Goal: Task Accomplishment & Management: Manage account settings

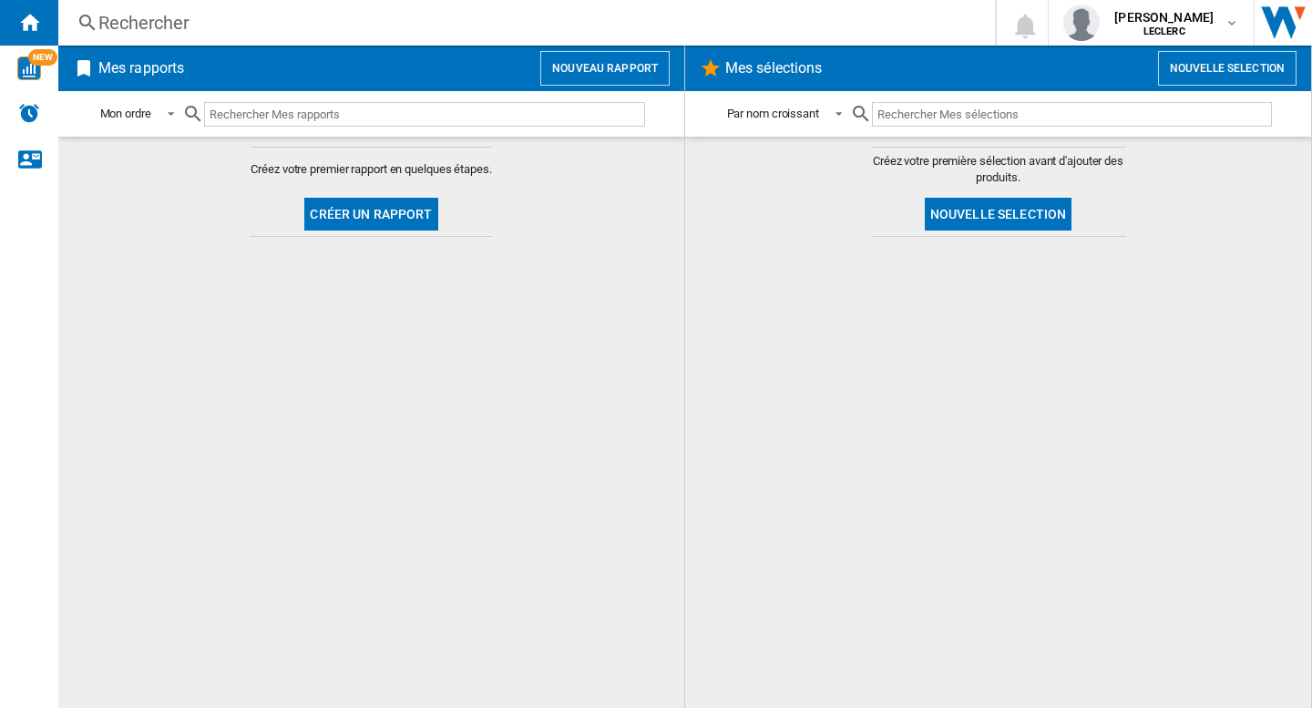
click at [565, 384] on md-content "Créez votre premier rapport en quelques étapes. Créer un rapport" at bounding box center [371, 422] width 626 height 571
click at [633, 64] on button "Nouveau rapport" at bounding box center [604, 68] width 129 height 35
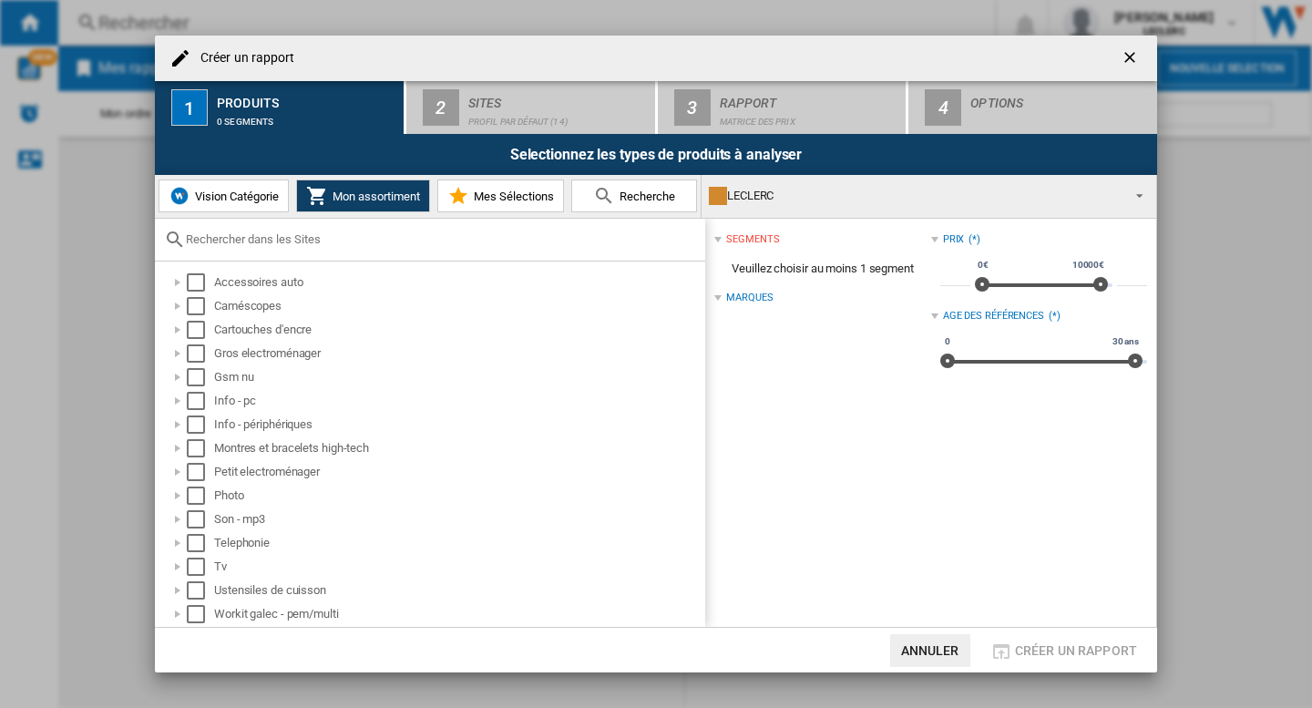
click at [923, 207] on div "LECLERC" at bounding box center [914, 196] width 411 height 26
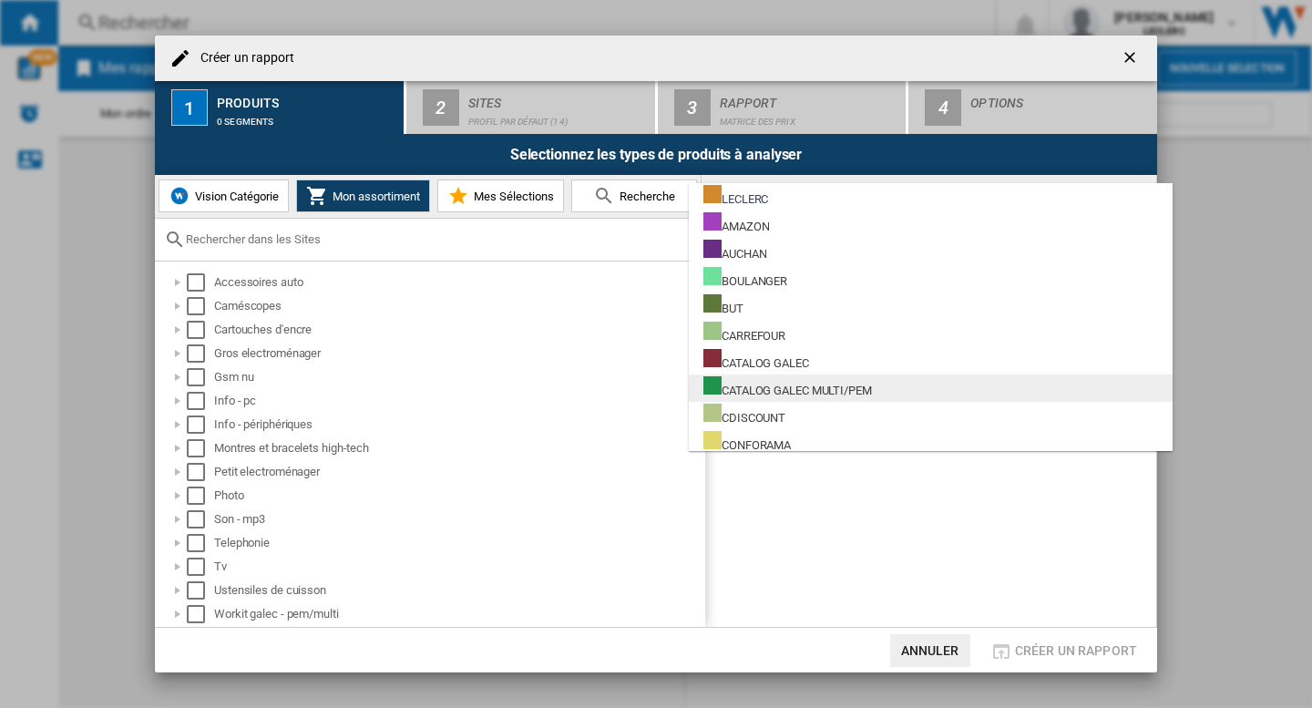
click at [844, 386] on div "CATALOG GALEC MULTI/PEM" at bounding box center [787, 387] width 169 height 23
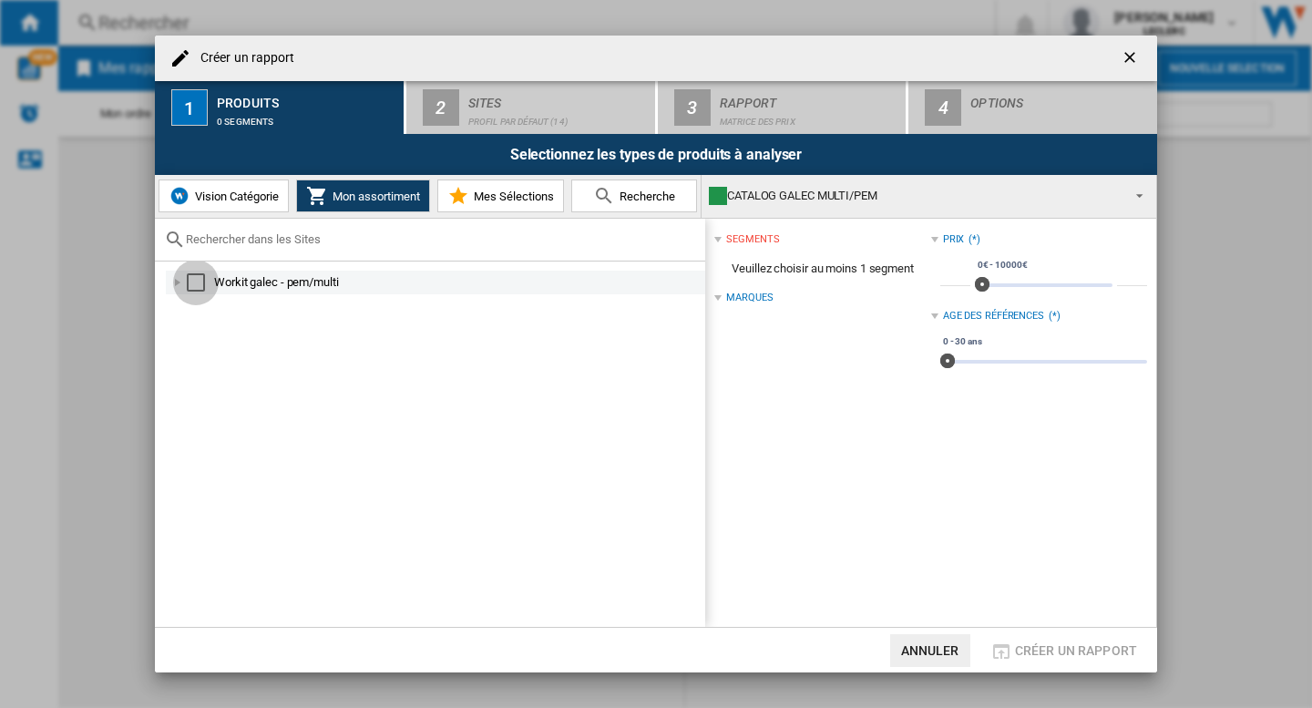
click at [203, 281] on div "Select" at bounding box center [196, 282] width 18 height 18
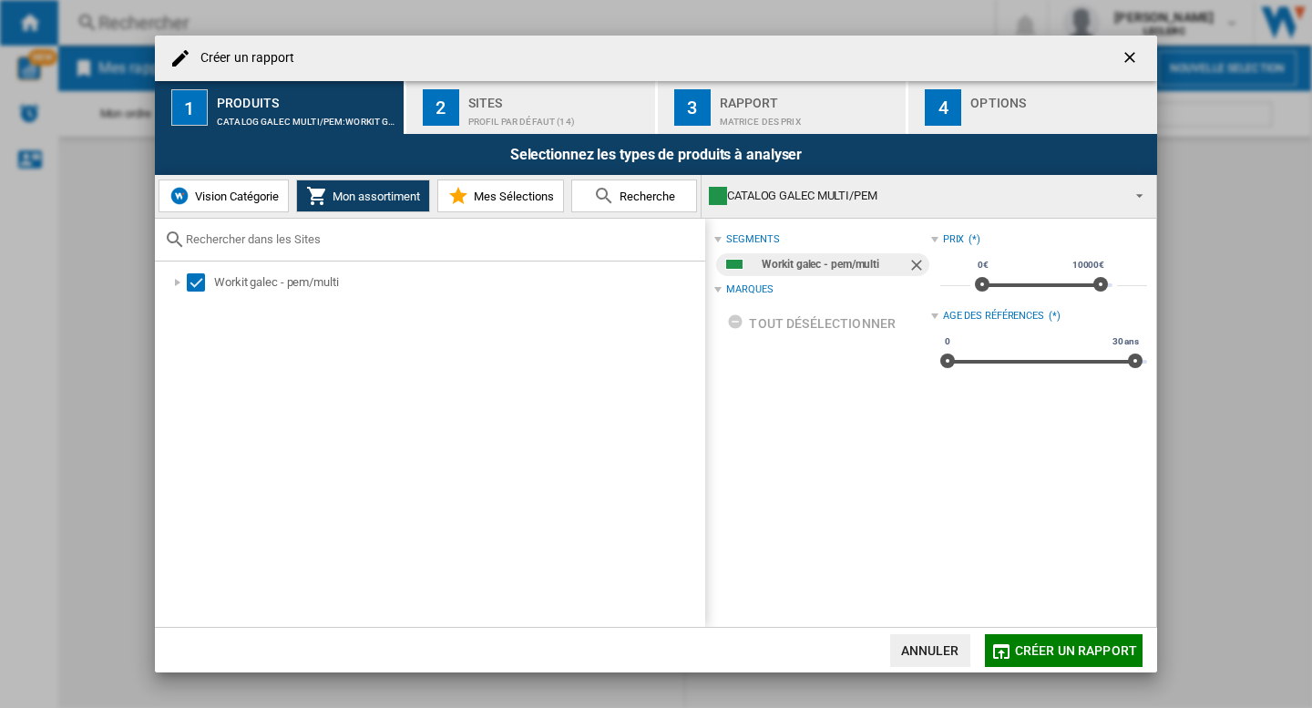
click at [1052, 652] on span "Créer un rapport" at bounding box center [1076, 650] width 122 height 15
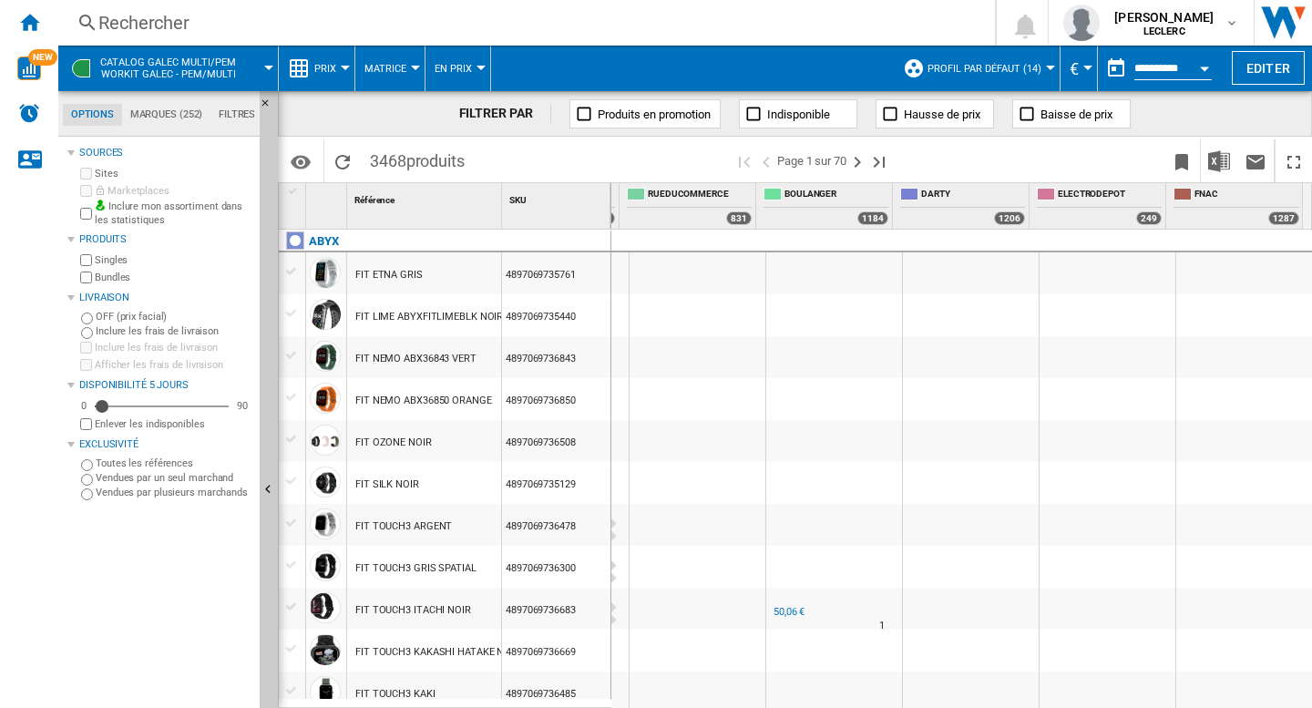
click at [1003, 70] on span "Profil par défaut (14)" at bounding box center [985, 69] width 114 height 12
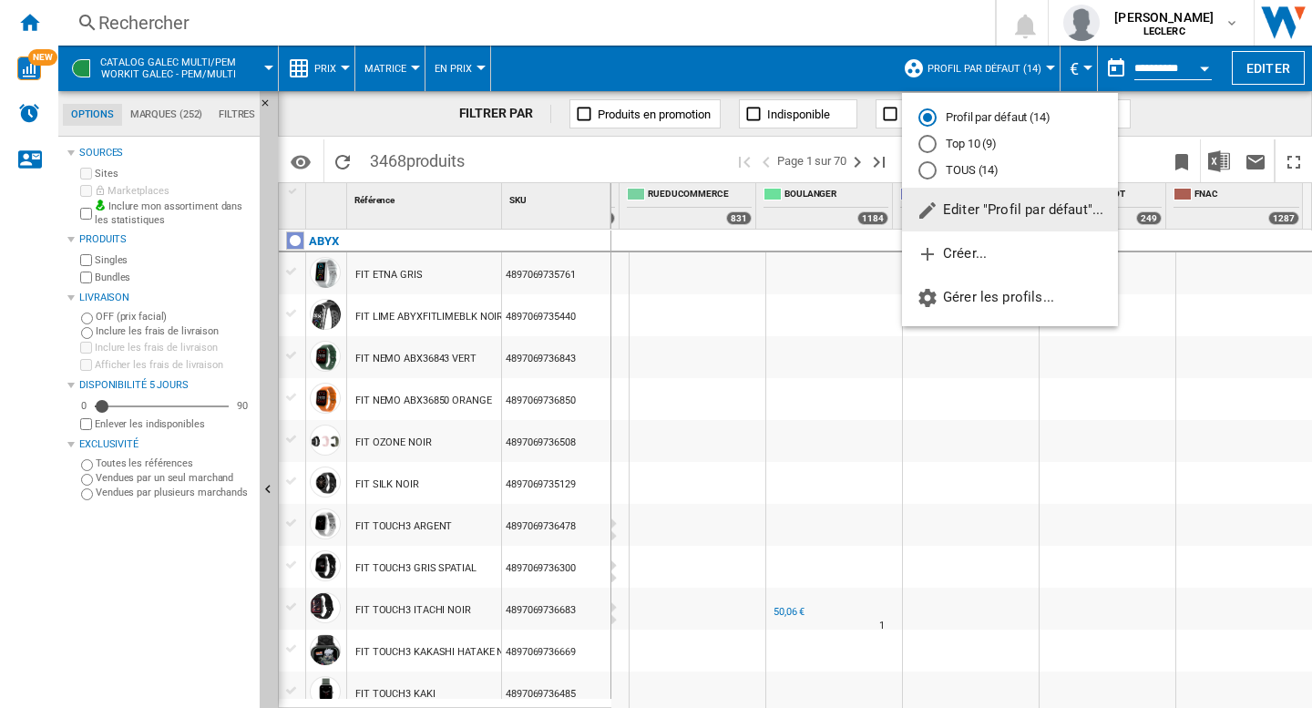
click at [1005, 213] on span "Editer "Profil par défaut"..." at bounding box center [1010, 209] width 187 height 16
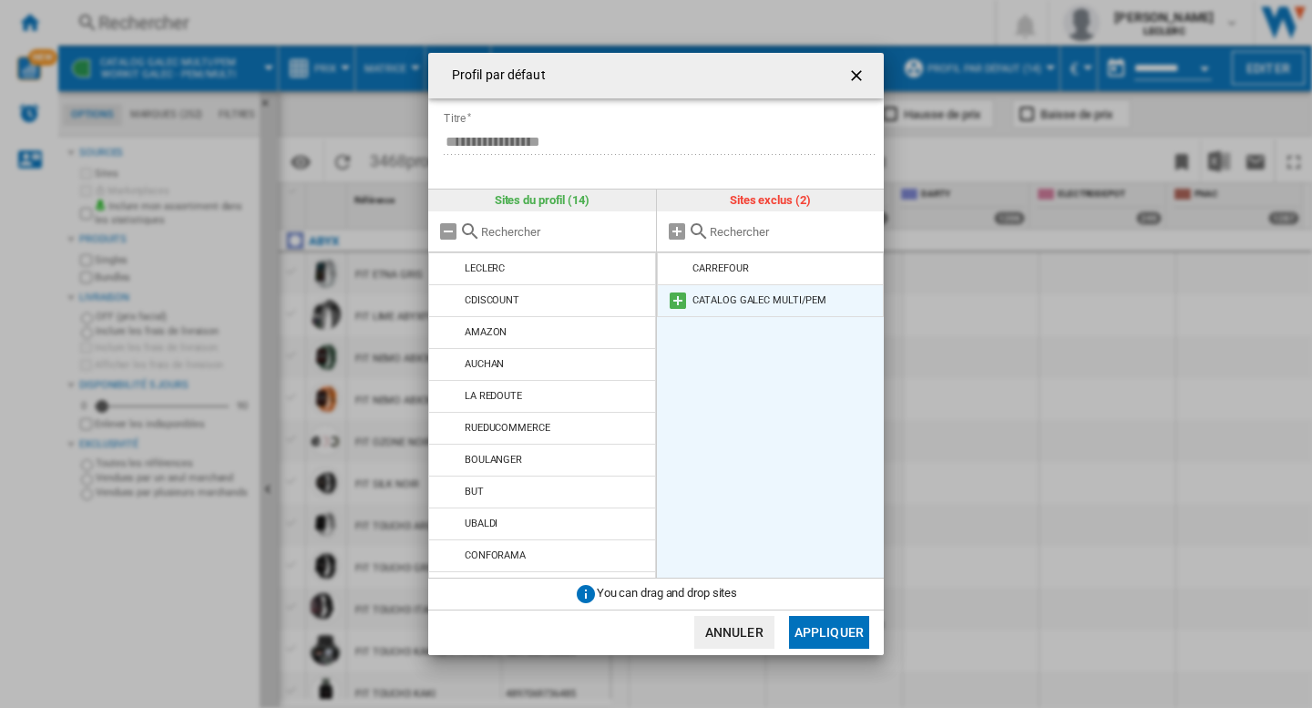
click at [678, 296] on md-icon at bounding box center [678, 301] width 22 height 22
click at [829, 630] on button "Appliquer" at bounding box center [829, 632] width 80 height 33
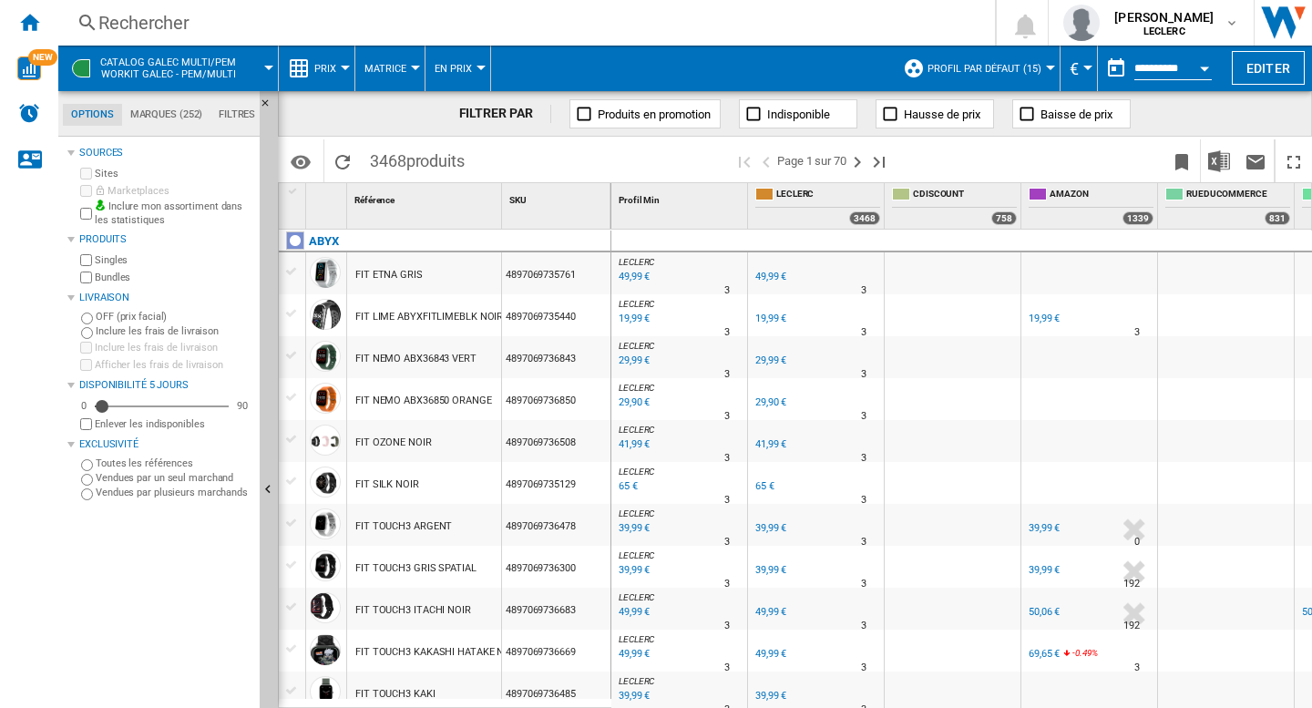
scroll to position [0, 675]
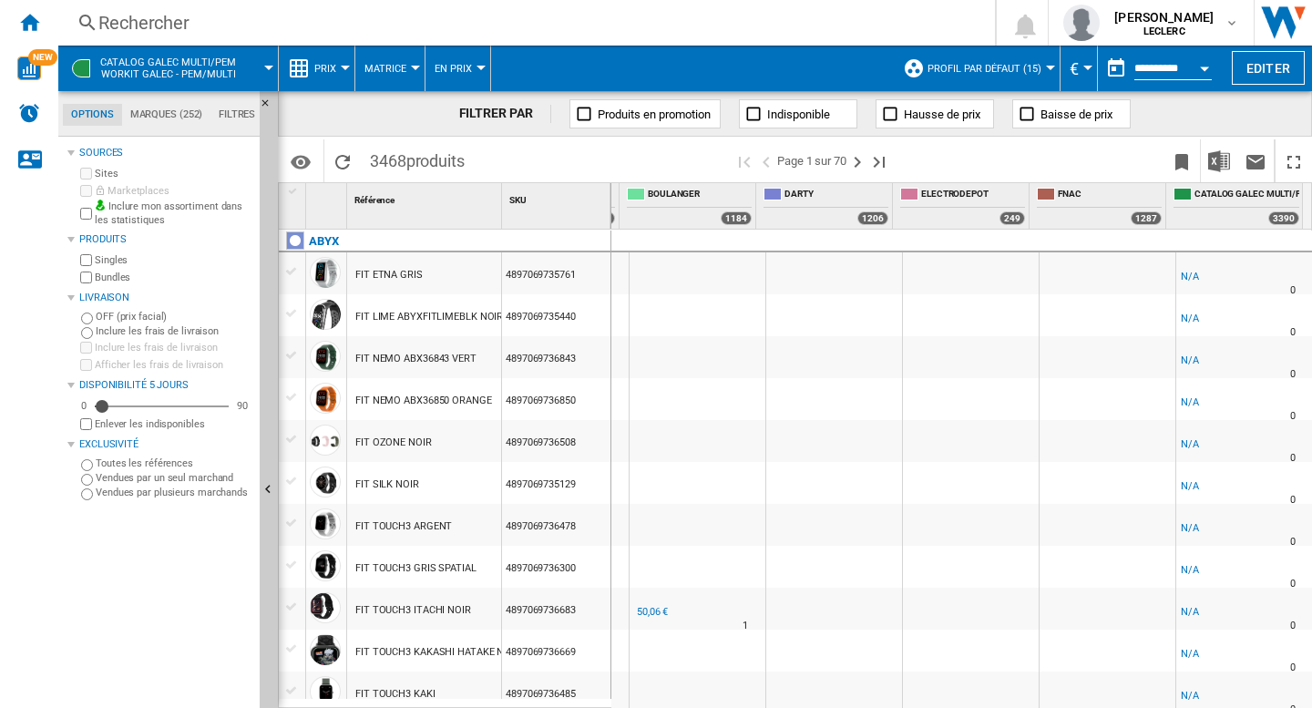
click at [1011, 76] on button "Profil par défaut (15)" at bounding box center [989, 69] width 123 height 46
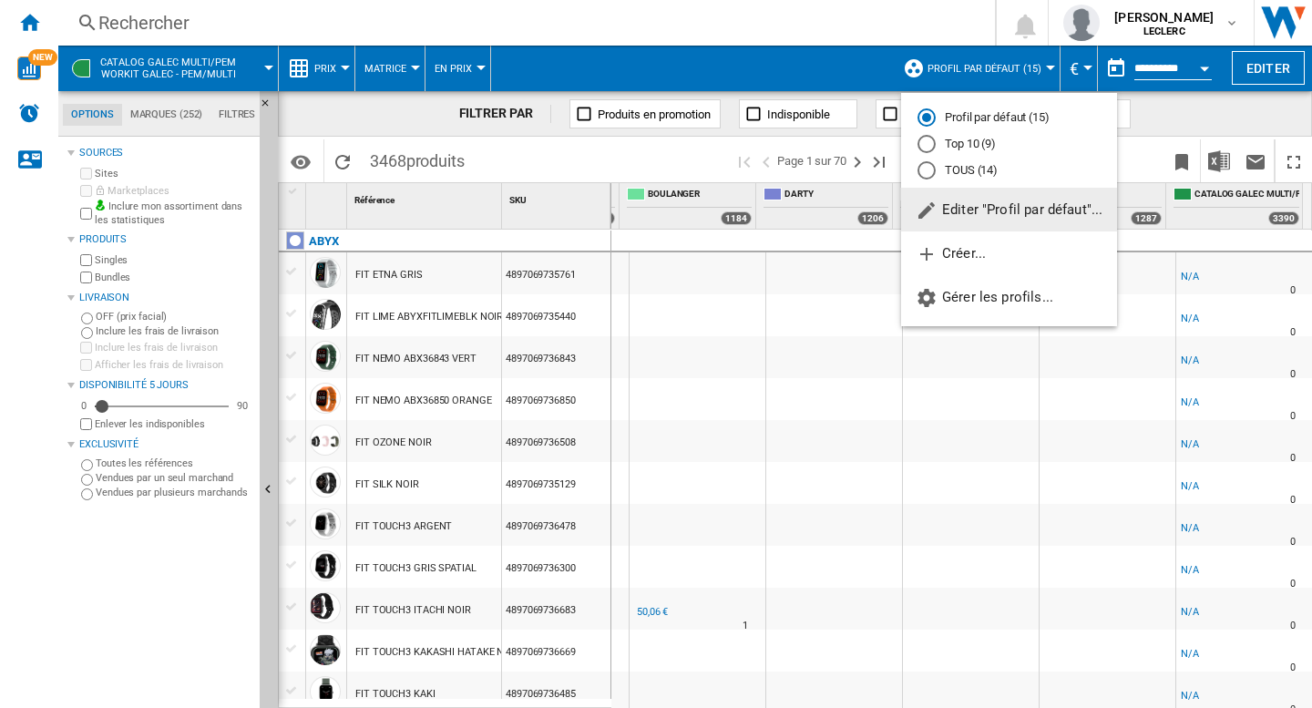
click at [974, 209] on span "Editer "Profil par défaut"..." at bounding box center [1009, 209] width 187 height 16
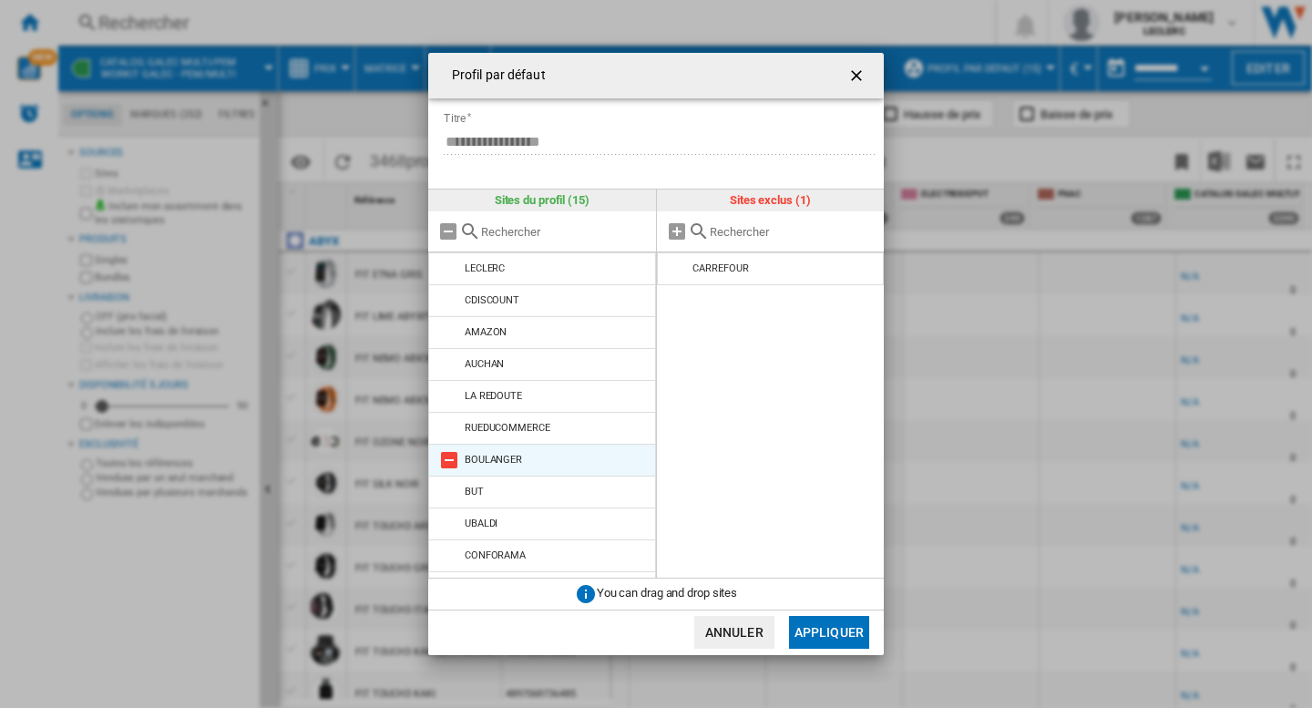
scroll to position [154, 0]
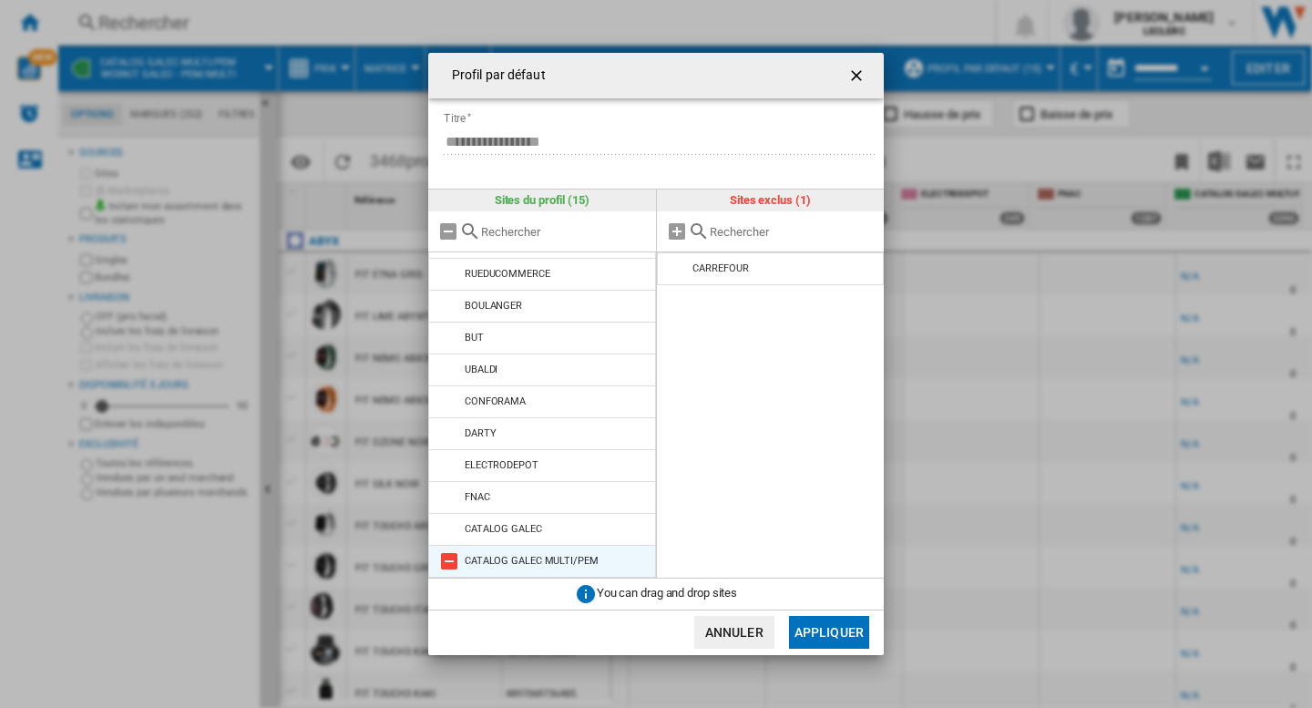
click at [448, 562] on md-icon "Profil par ..." at bounding box center [449, 561] width 22 height 22
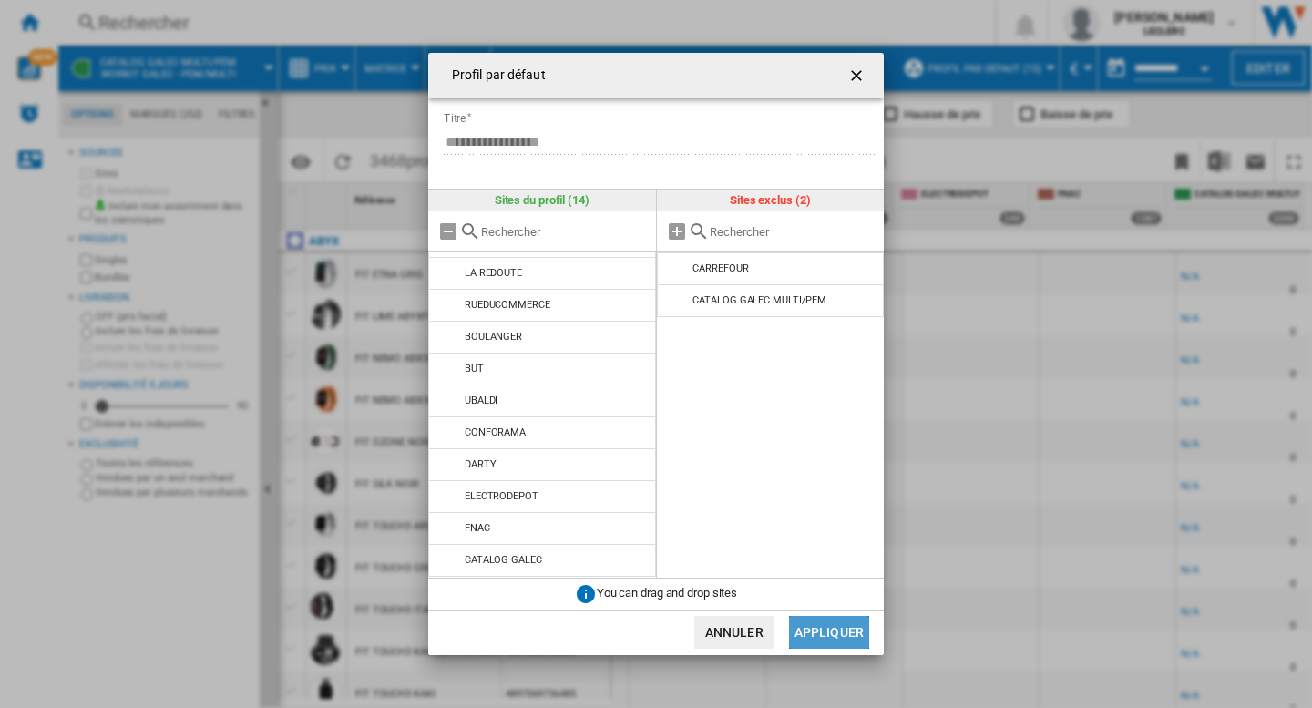
click at [813, 627] on button "Appliquer" at bounding box center [829, 632] width 80 height 33
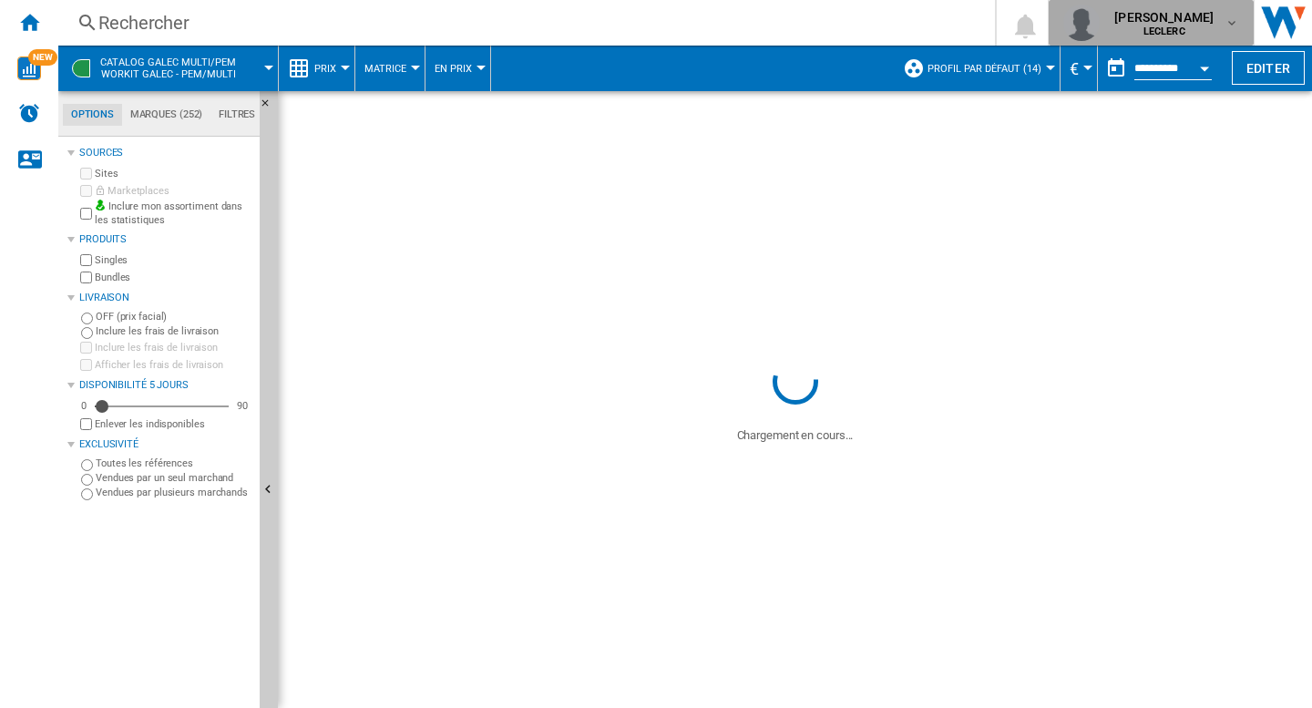
click at [1188, 15] on span "antoine gillet" at bounding box center [1163, 17] width 99 height 18
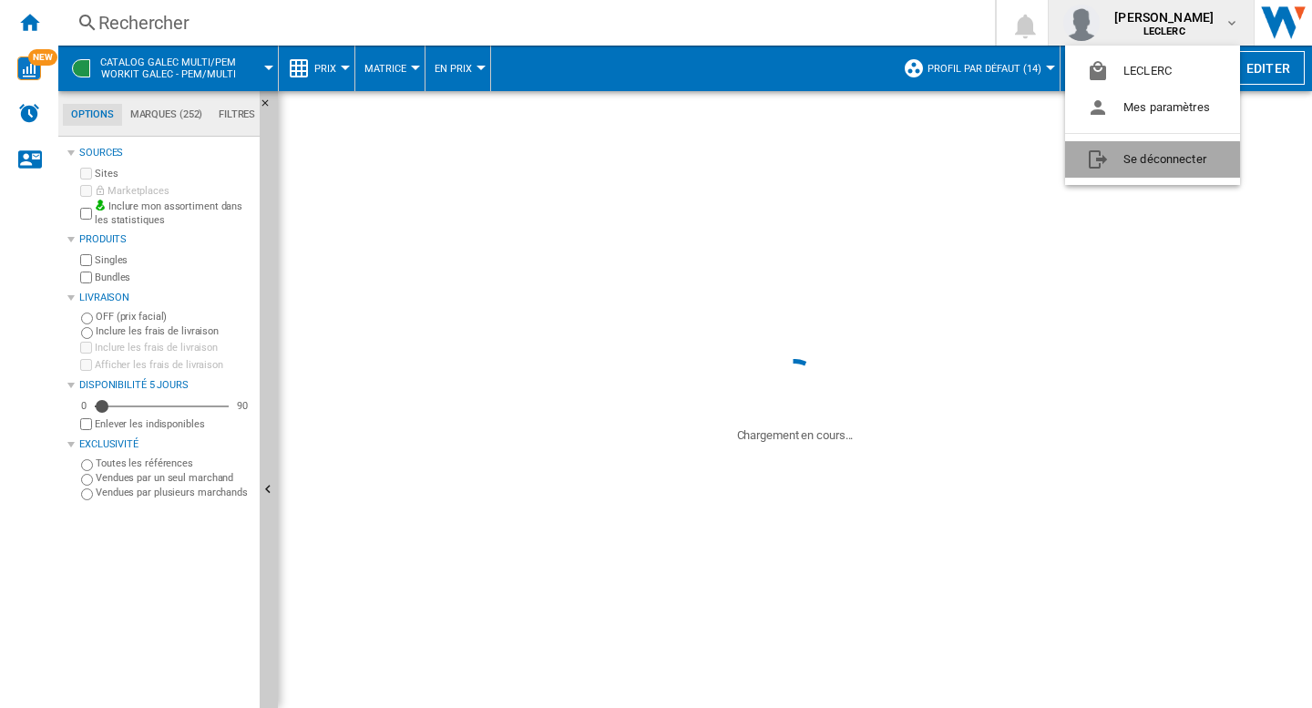
click at [1137, 161] on button "Se déconnecter" at bounding box center [1152, 159] width 175 height 36
